Goal: Information Seeking & Learning: Learn about a topic

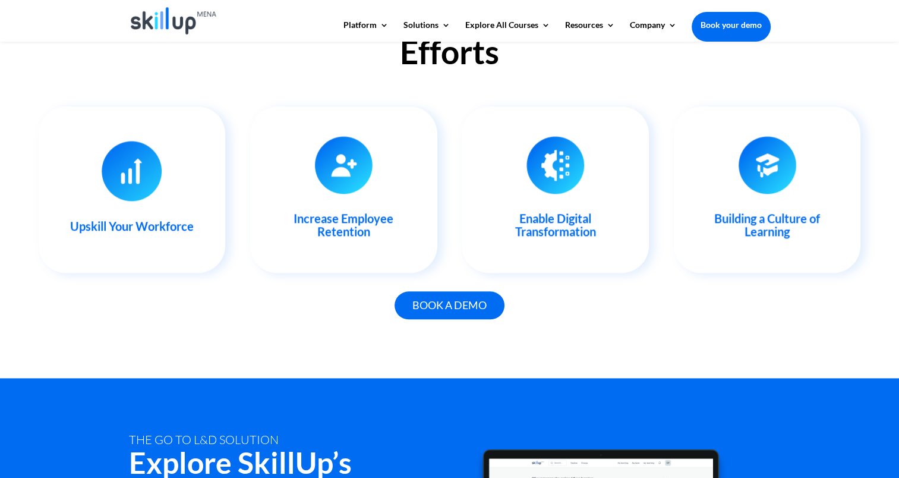
scroll to position [1188, 0]
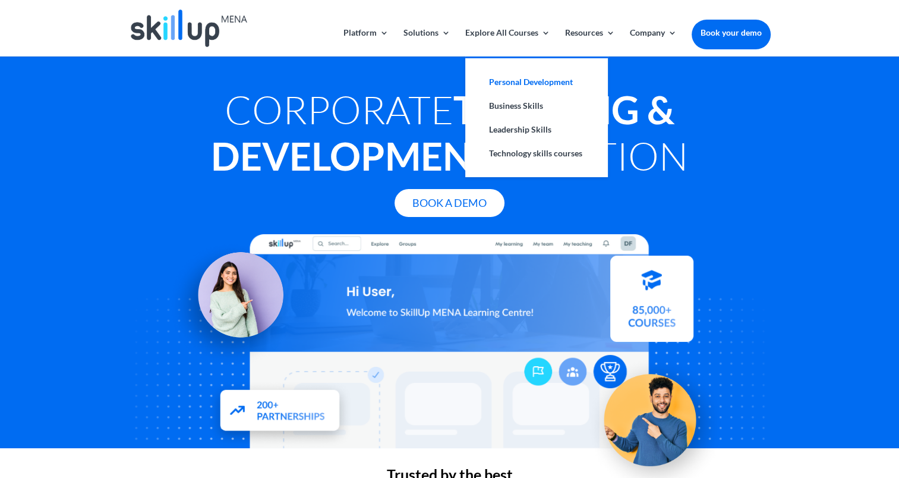
click at [513, 87] on link "Personal Development" at bounding box center [536, 82] width 119 height 24
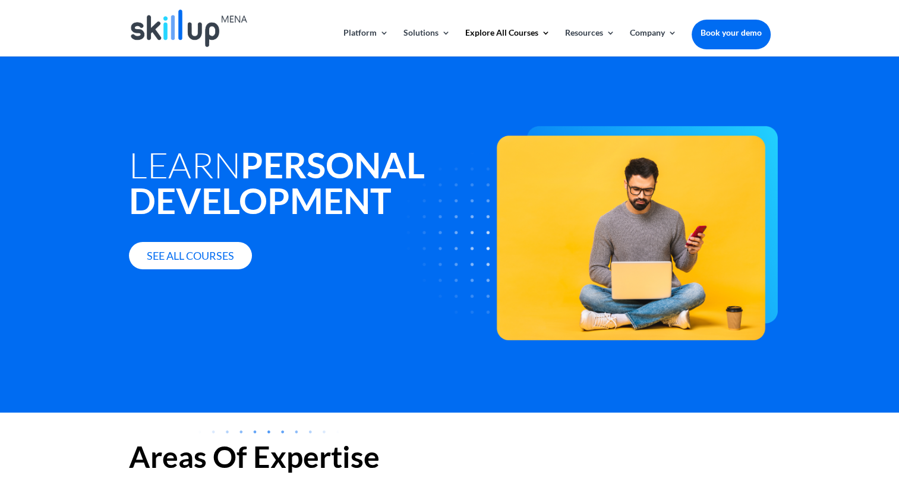
click at [740, 34] on link "Book your demo" at bounding box center [731, 33] width 79 height 26
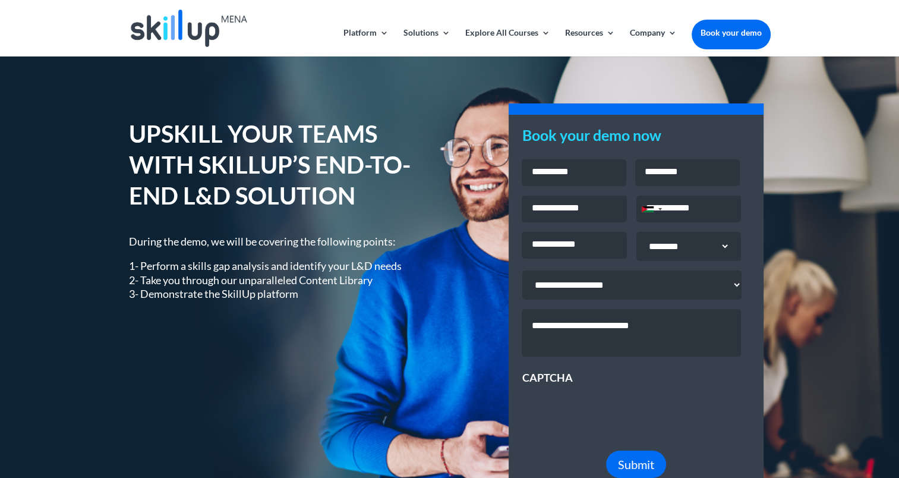
click at [172, 20] on img at bounding box center [189, 28] width 116 height 37
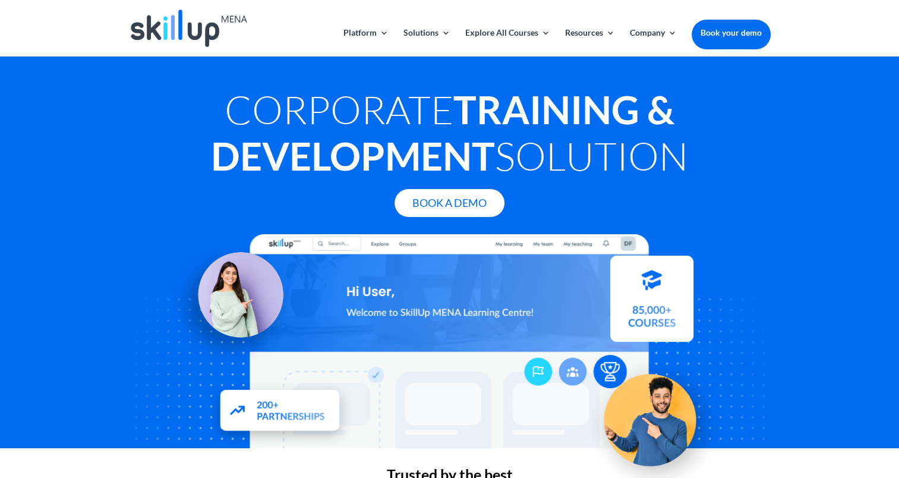
click at [487, 291] on div at bounding box center [450, 341] width 642 height 214
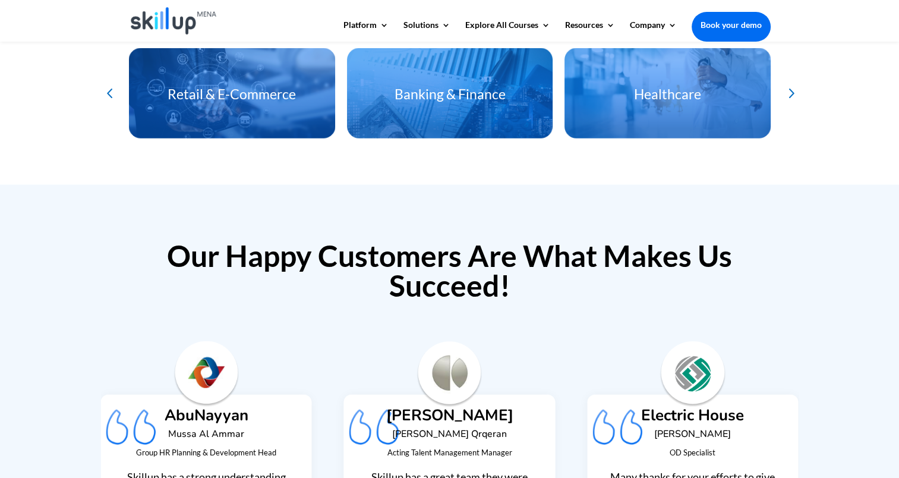
scroll to position [2852, 0]
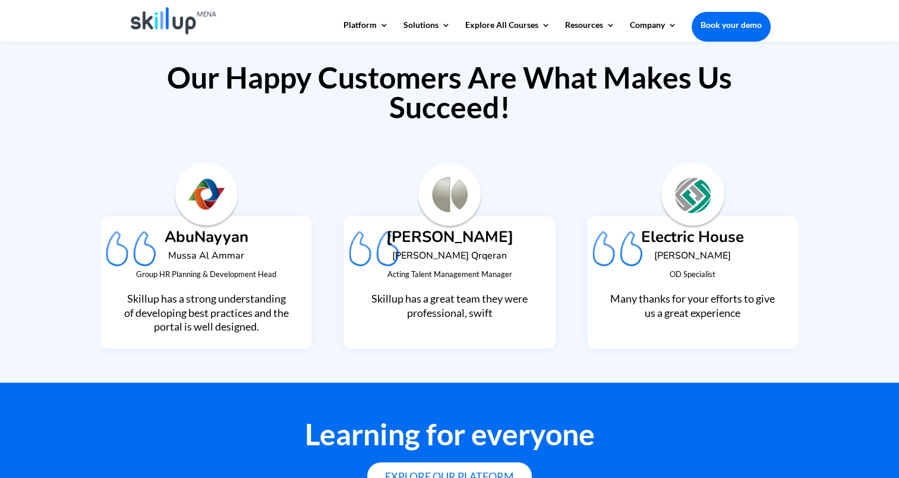
click at [209, 197] on img "3 / 9" at bounding box center [206, 196] width 67 height 67
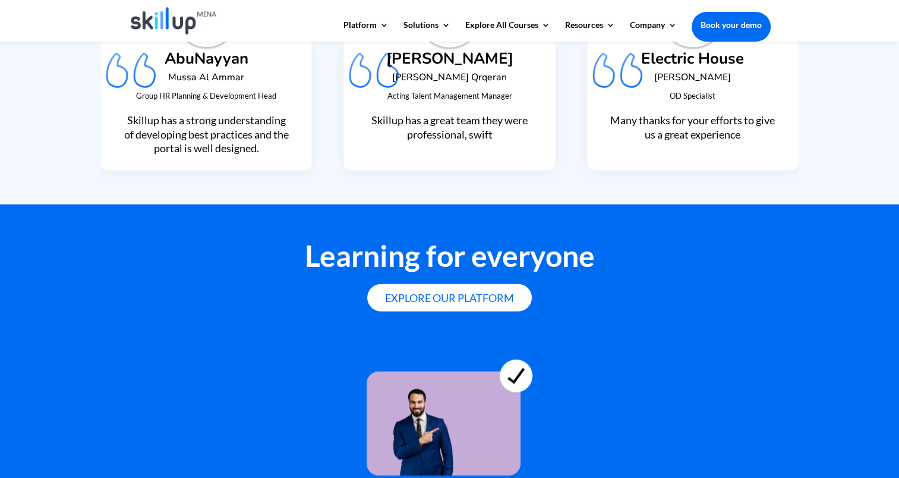
scroll to position [3149, 0]
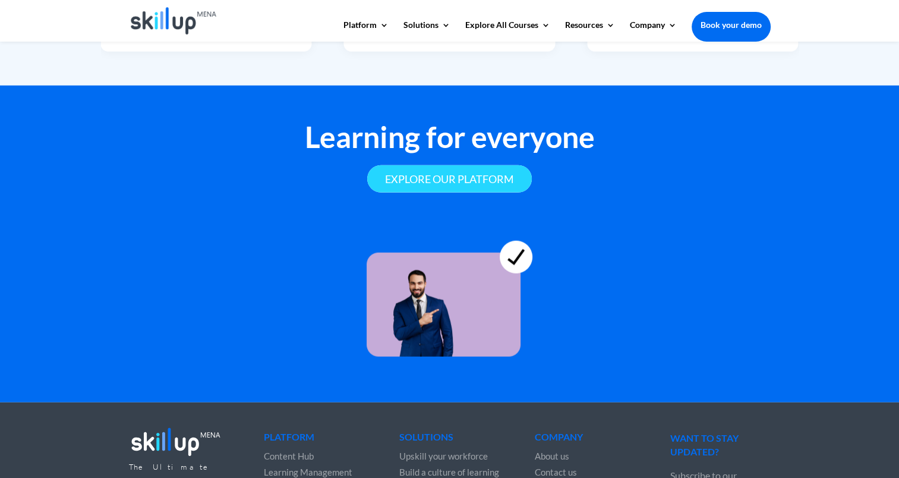
click at [480, 181] on link "Explore our platform" at bounding box center [449, 179] width 165 height 28
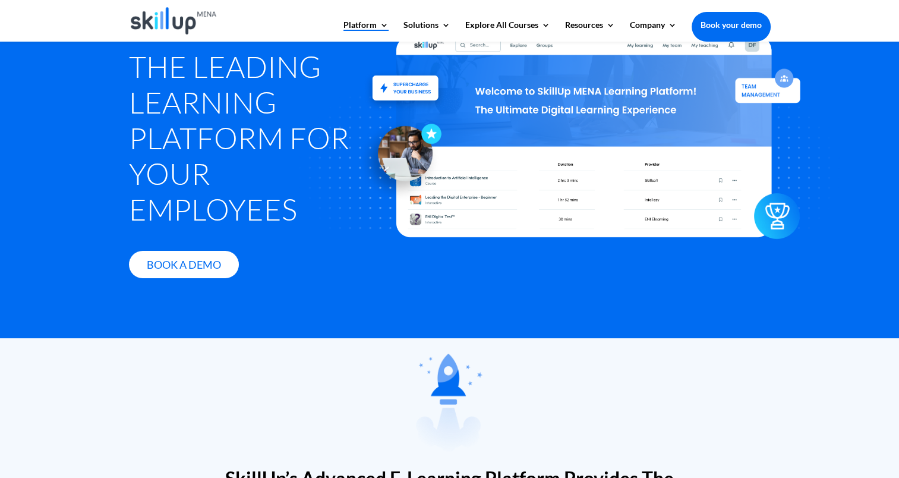
click at [614, 154] on div at bounding box center [584, 136] width 653 height 377
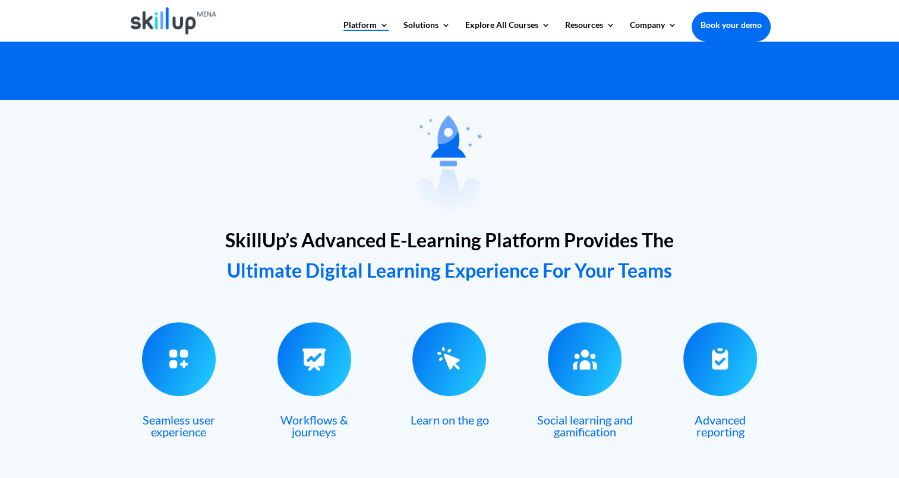
scroll to position [357, 0]
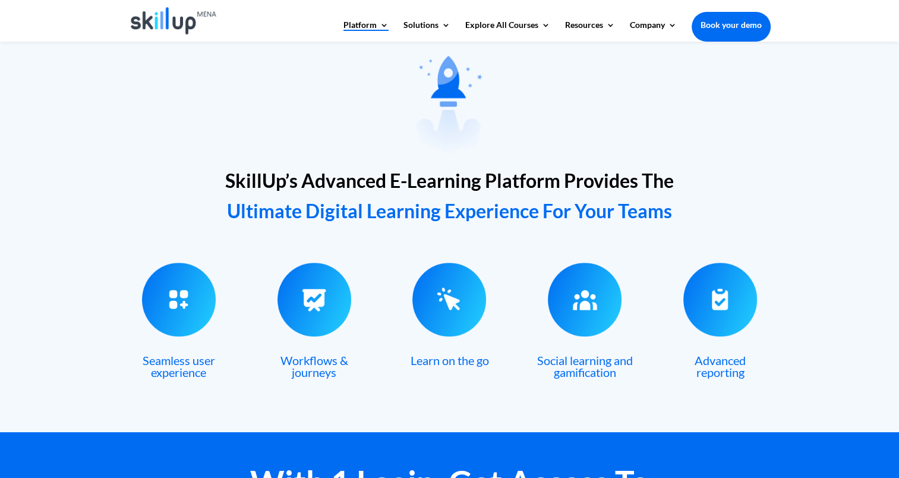
click at [444, 301] on img at bounding box center [449, 300] width 74 height 74
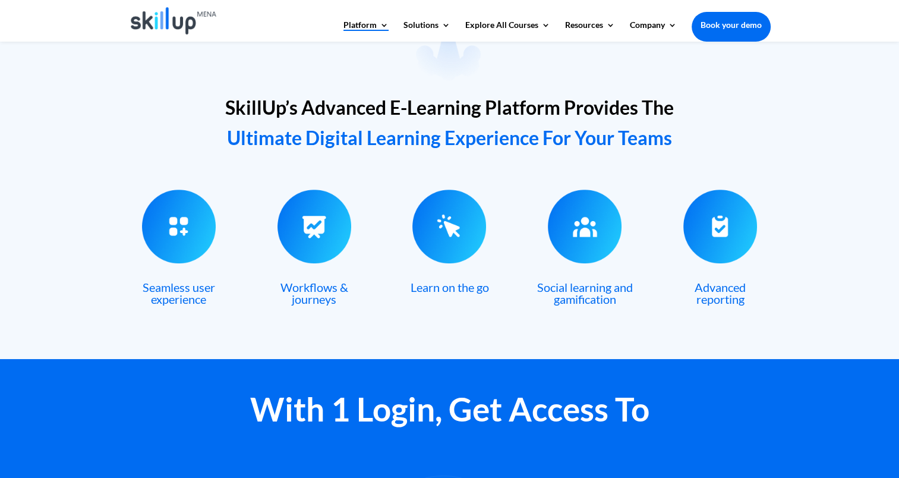
scroll to position [594, 0]
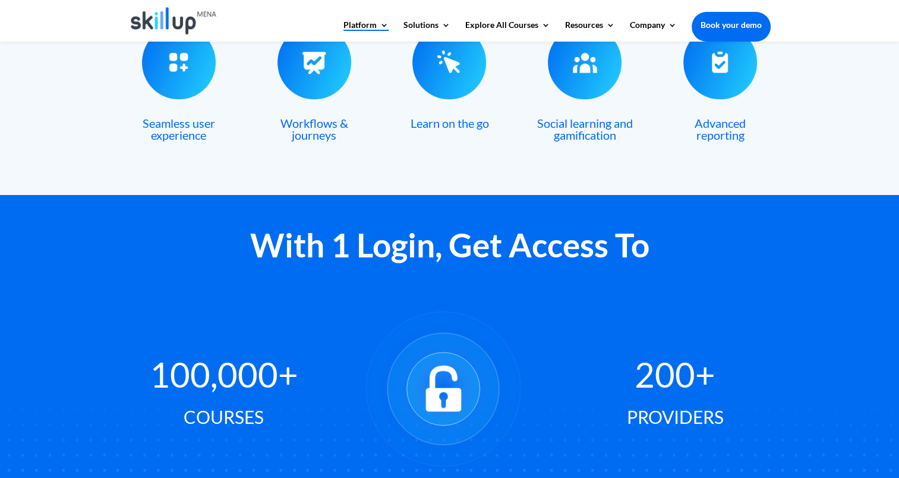
click at [560, 286] on div "100,000+ Courses 200+ Providers" at bounding box center [450, 389] width 642 height 213
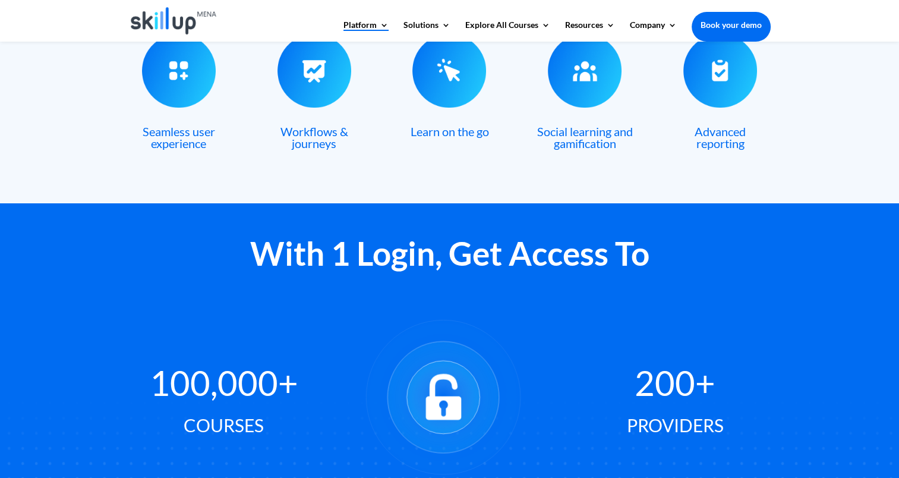
scroll to position [654, 0]
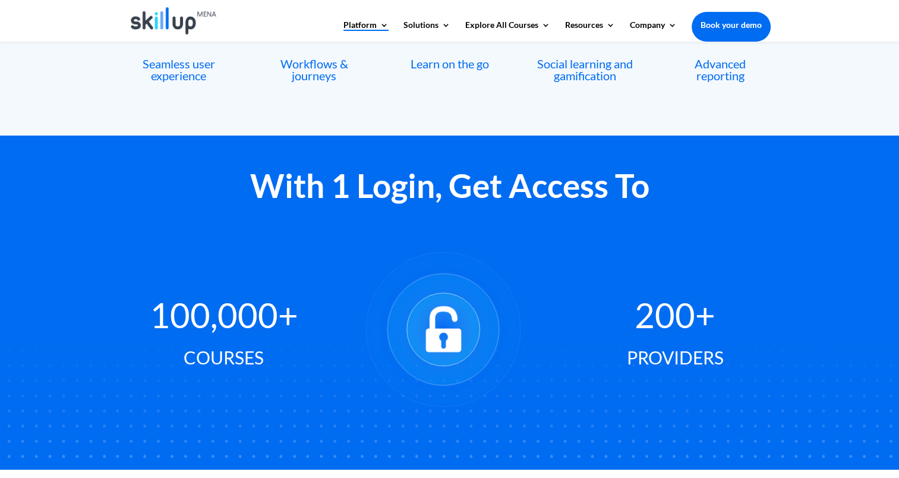
click at [826, 14] on header "Platform Content Hub Learning Management System Integrations Corporate Learning…" at bounding box center [449, 21] width 899 height 42
click at [600, 162] on div "With 1 Login, Get Access To" at bounding box center [450, 182] width 642 height 84
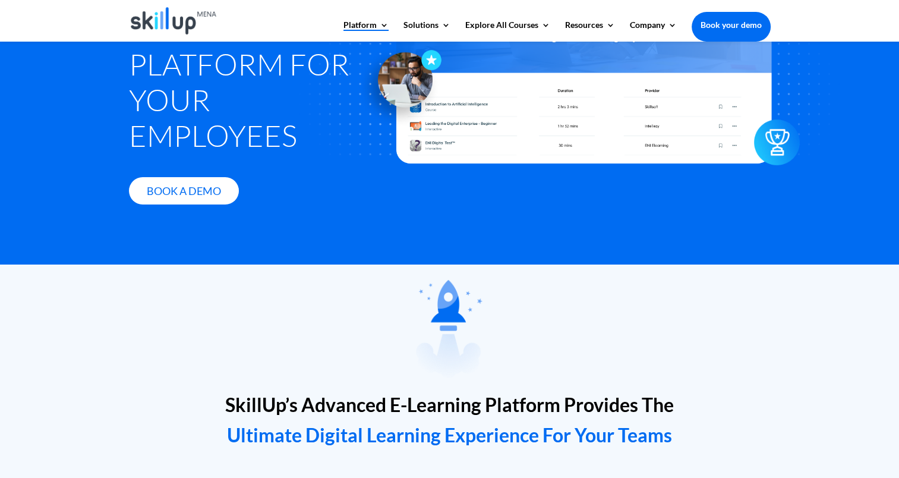
scroll to position [0, 0]
